Goal: Task Accomplishment & Management: Complete application form

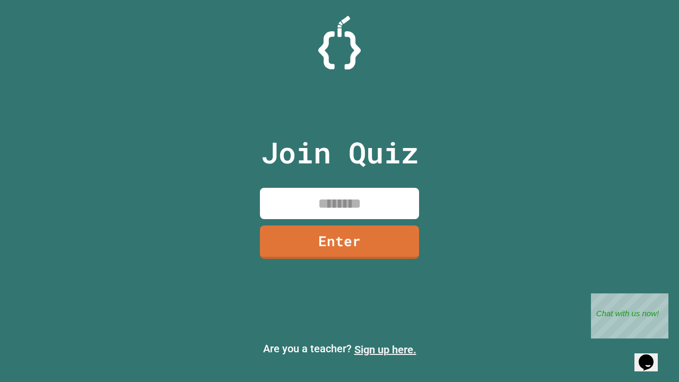
click at [385, 350] on link "Sign up here." at bounding box center [386, 349] width 62 height 13
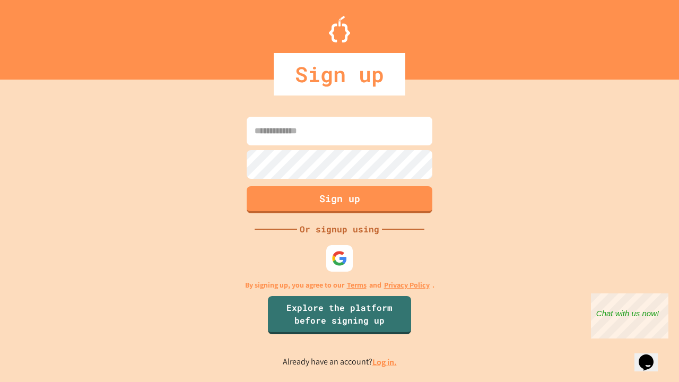
click at [385, 362] on link "Log in." at bounding box center [385, 362] width 24 height 11
